Goal: Register for event/course

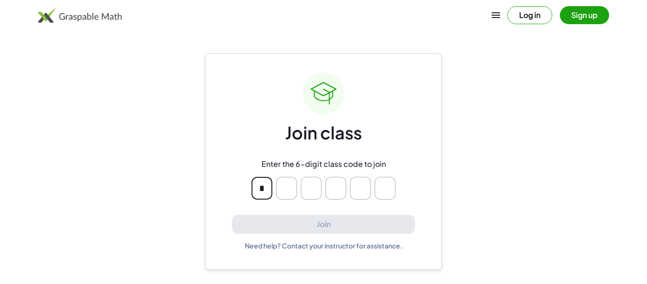
type input "*"
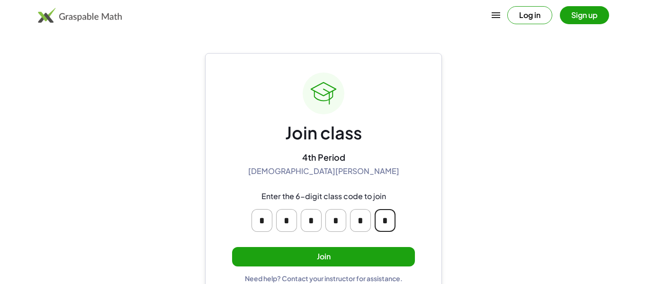
scroll to position [18, 0]
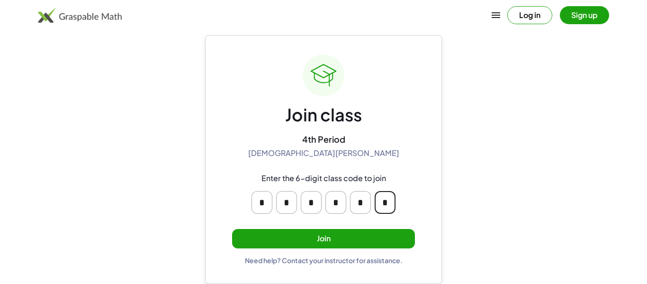
type input "*"
click at [288, 240] on button "Join" at bounding box center [323, 238] width 183 height 19
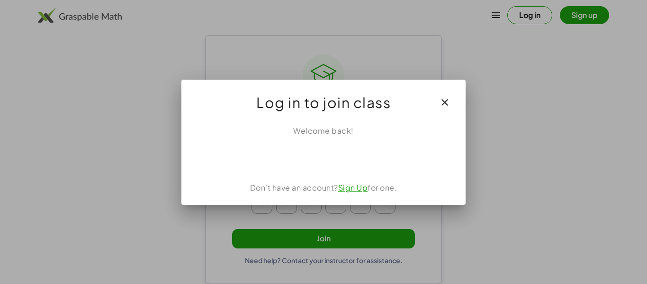
scroll to position [0, 0]
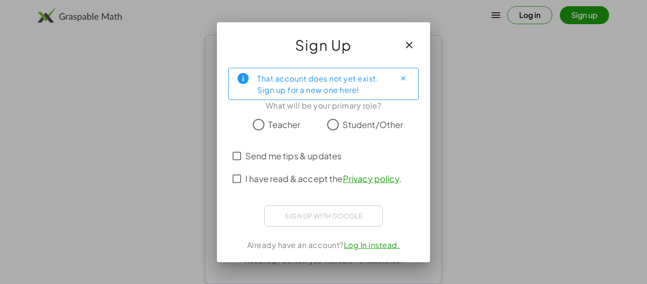
click at [413, 41] on icon "button" at bounding box center [409, 44] width 11 height 11
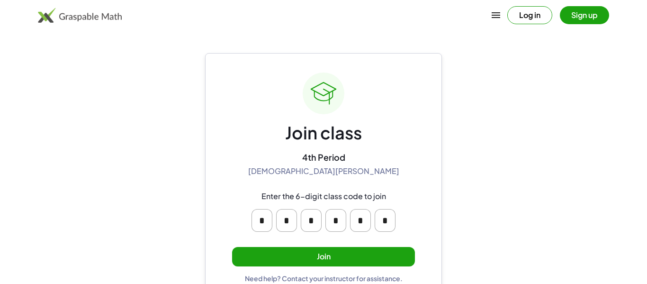
scroll to position [18, 0]
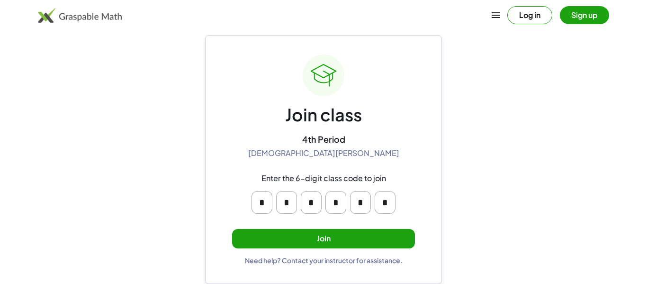
click at [326, 242] on button "Join" at bounding box center [323, 238] width 183 height 19
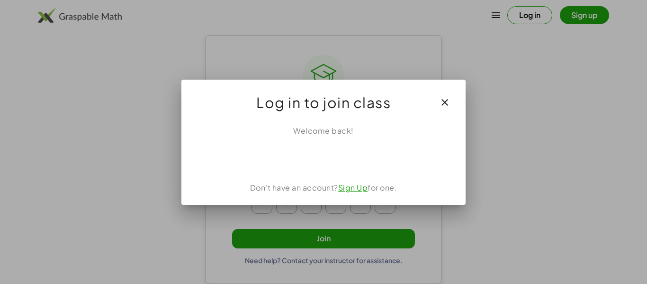
click at [348, 190] on link "Sign Up" at bounding box center [353, 187] width 30 height 10
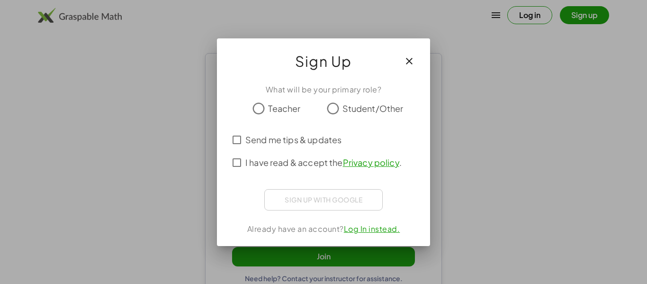
click at [325, 207] on div "Sign up with Google Sign in with Google Sign in with Google. Opens in new tab" at bounding box center [323, 199] width 118 height 21
click at [318, 204] on div "Sign up with Google Sign in with Google Sign in with Google. Opens in new tab" at bounding box center [323, 199] width 118 height 21
click at [323, 196] on div "Sign up with Google Sign in with Google Sign in with Google. Opens in new tab" at bounding box center [323, 199] width 118 height 21
click at [324, 199] on div "Sign up with Google Sign in with Google Sign in with Google. Opens in new tab" at bounding box center [323, 199] width 118 height 21
click at [325, 204] on div "Sign up with Google Sign in with Google Sign in with Google. Opens in new tab" at bounding box center [323, 199] width 118 height 21
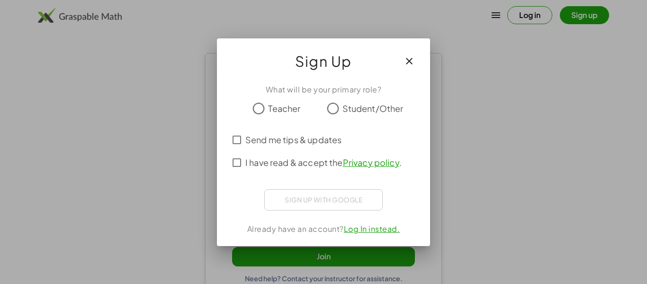
click at [326, 199] on div "Sign up with Google Sign in with Google Sign in with Google. Opens in new tab" at bounding box center [323, 199] width 118 height 21
click at [330, 195] on div "Sign up with Google Sign in with Google Sign in with Google. Opens in new tab" at bounding box center [323, 199] width 118 height 21
click at [328, 206] on div "Sign up with Google Sign in with Google Sign in with Google. Opens in new tab" at bounding box center [323, 199] width 118 height 21
click at [325, 201] on div "Sign up with Google Sign in with Google Sign in with Google. Opens in new tab" at bounding box center [323, 199] width 118 height 21
click at [325, 195] on div "Sign up with Google Sign in with Google Sign in with Google. Opens in new tab" at bounding box center [323, 199] width 118 height 21
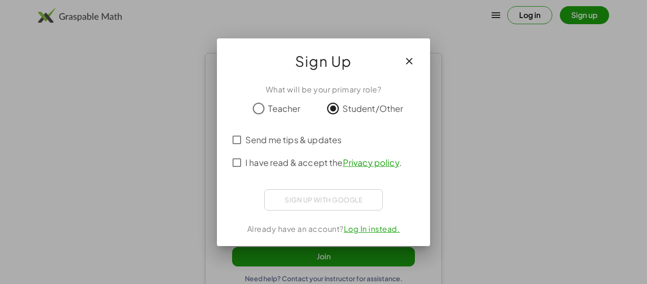
click at [325, 194] on div "Sign up with Google Sign in with Google Sign in with Google. Opens in new tab" at bounding box center [323, 199] width 118 height 21
